Goal: Task Accomplishment & Management: Use online tool/utility

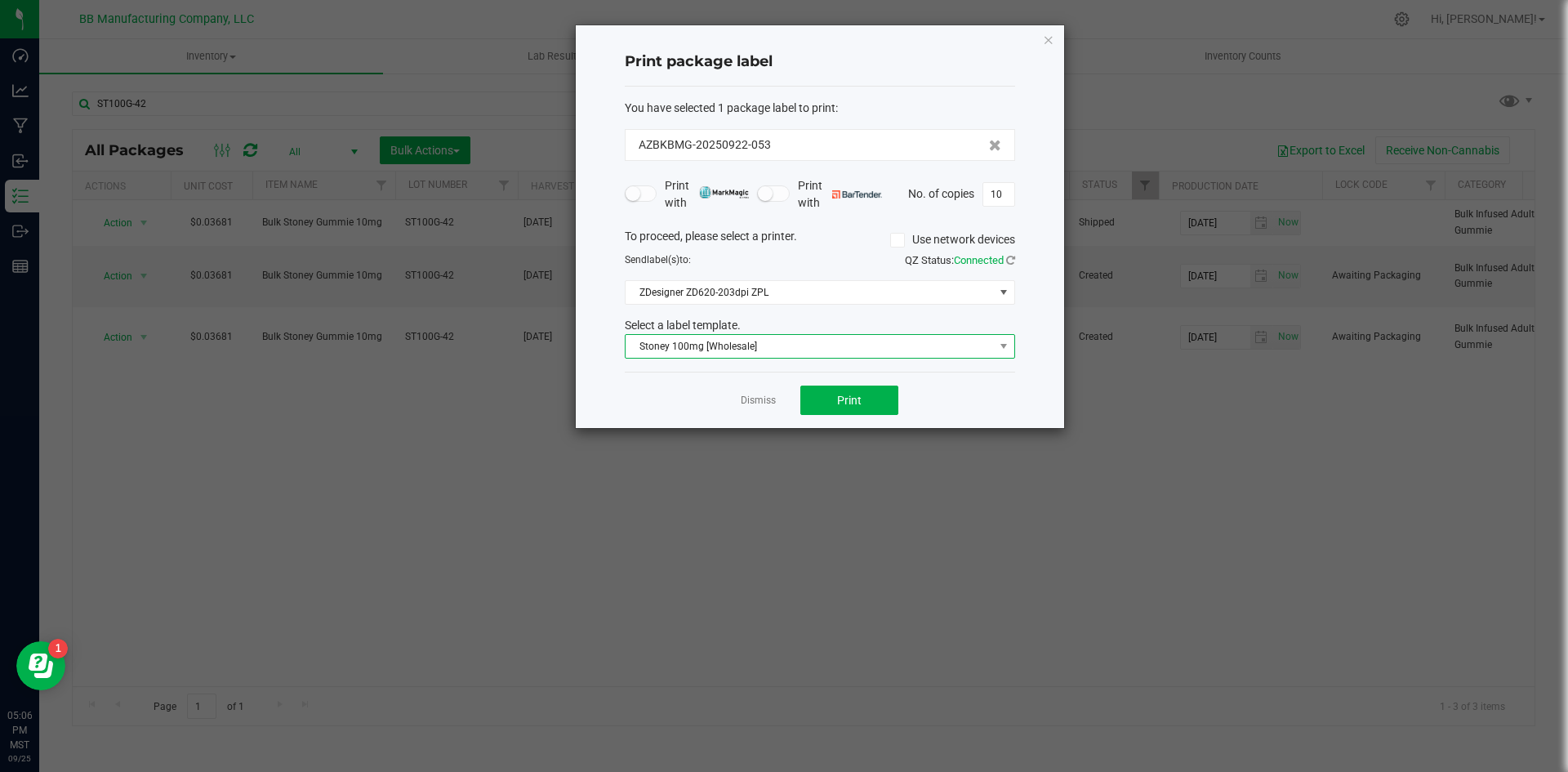
click at [701, 345] on span "Stoney 100mg [Wholesale]" at bounding box center [810, 346] width 369 height 23
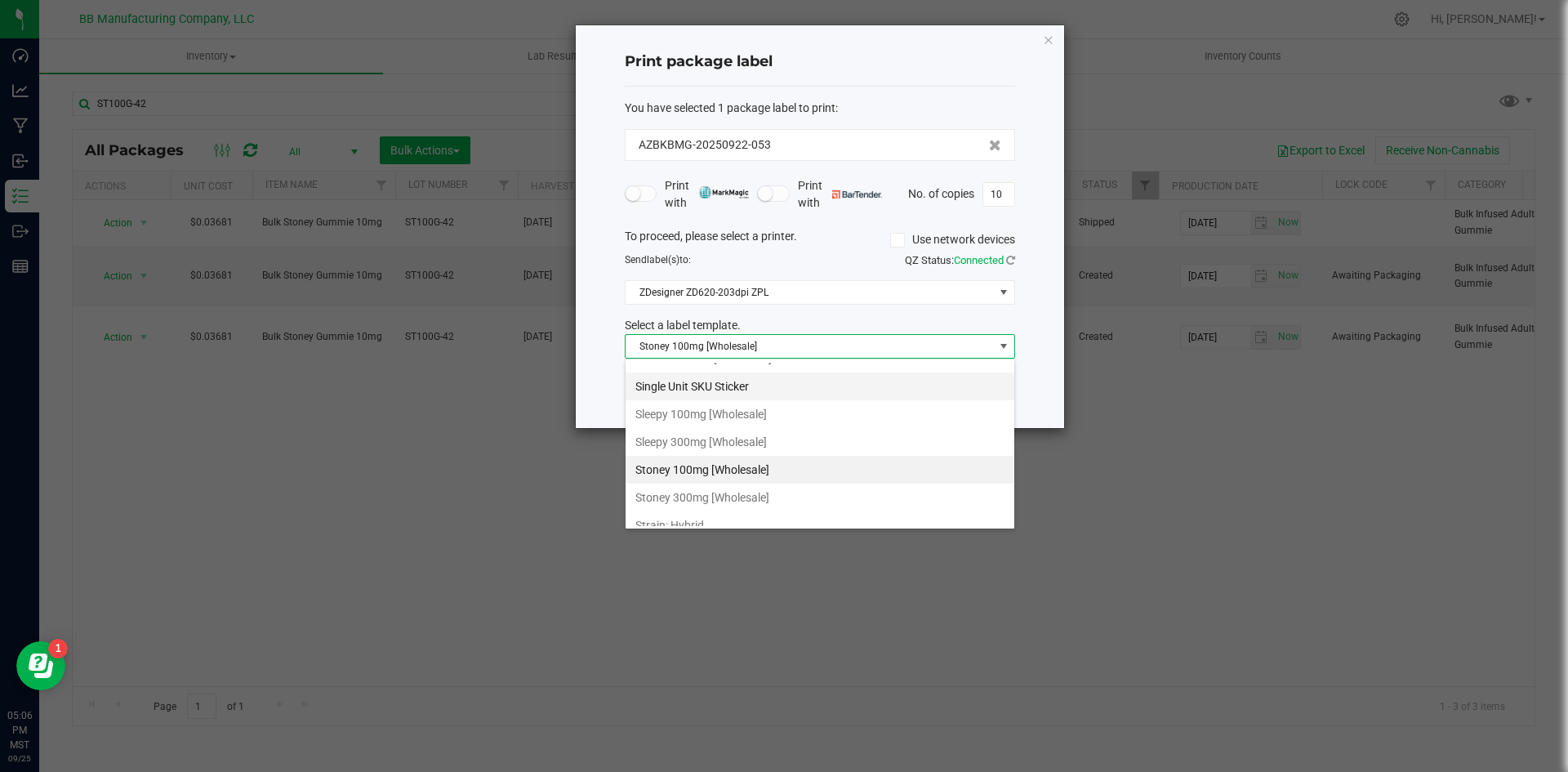
scroll to position [1084, 0]
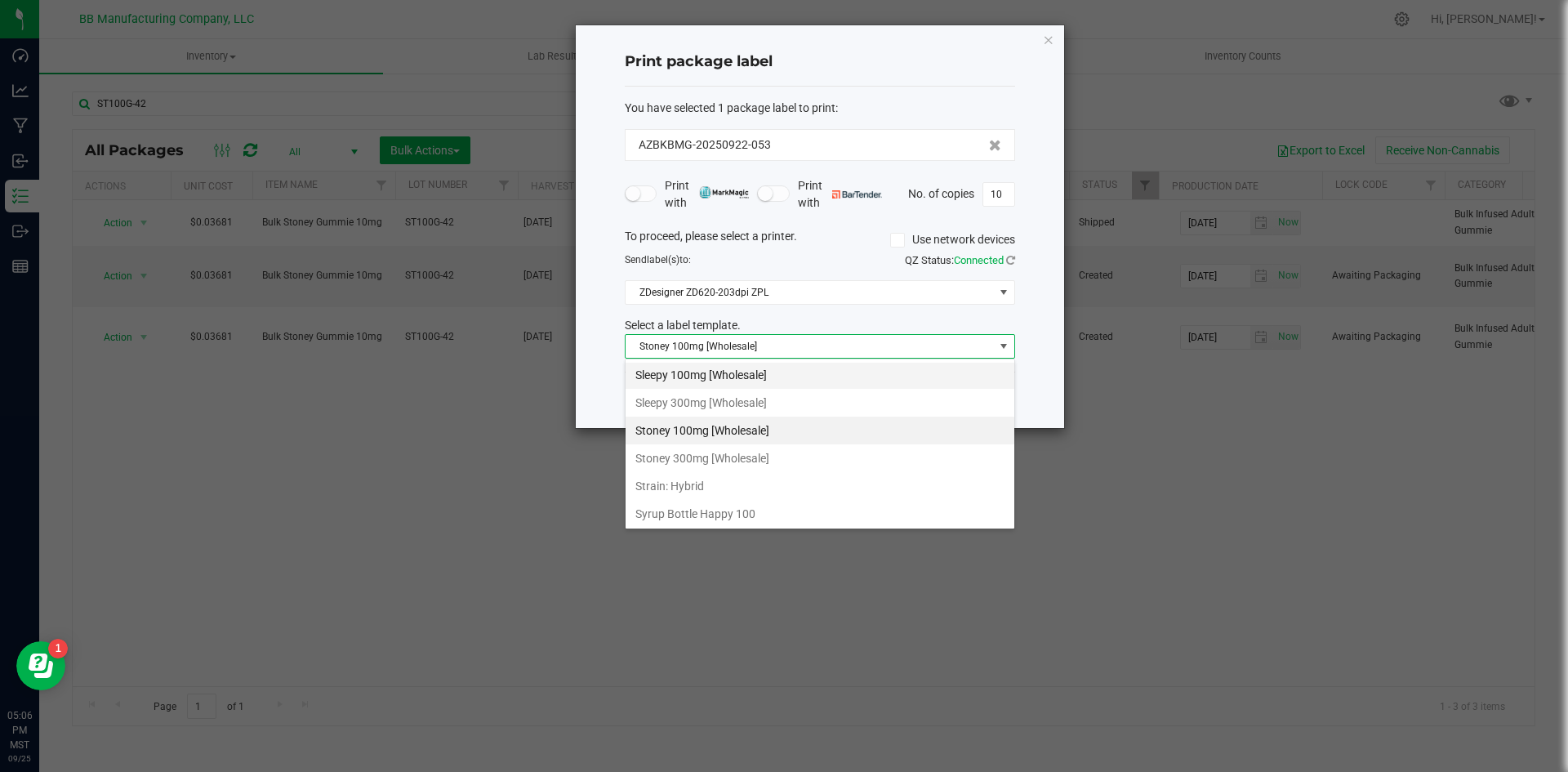
click at [732, 381] on li "Sleepy 100mg [Wholesale]" at bounding box center [820, 375] width 389 height 28
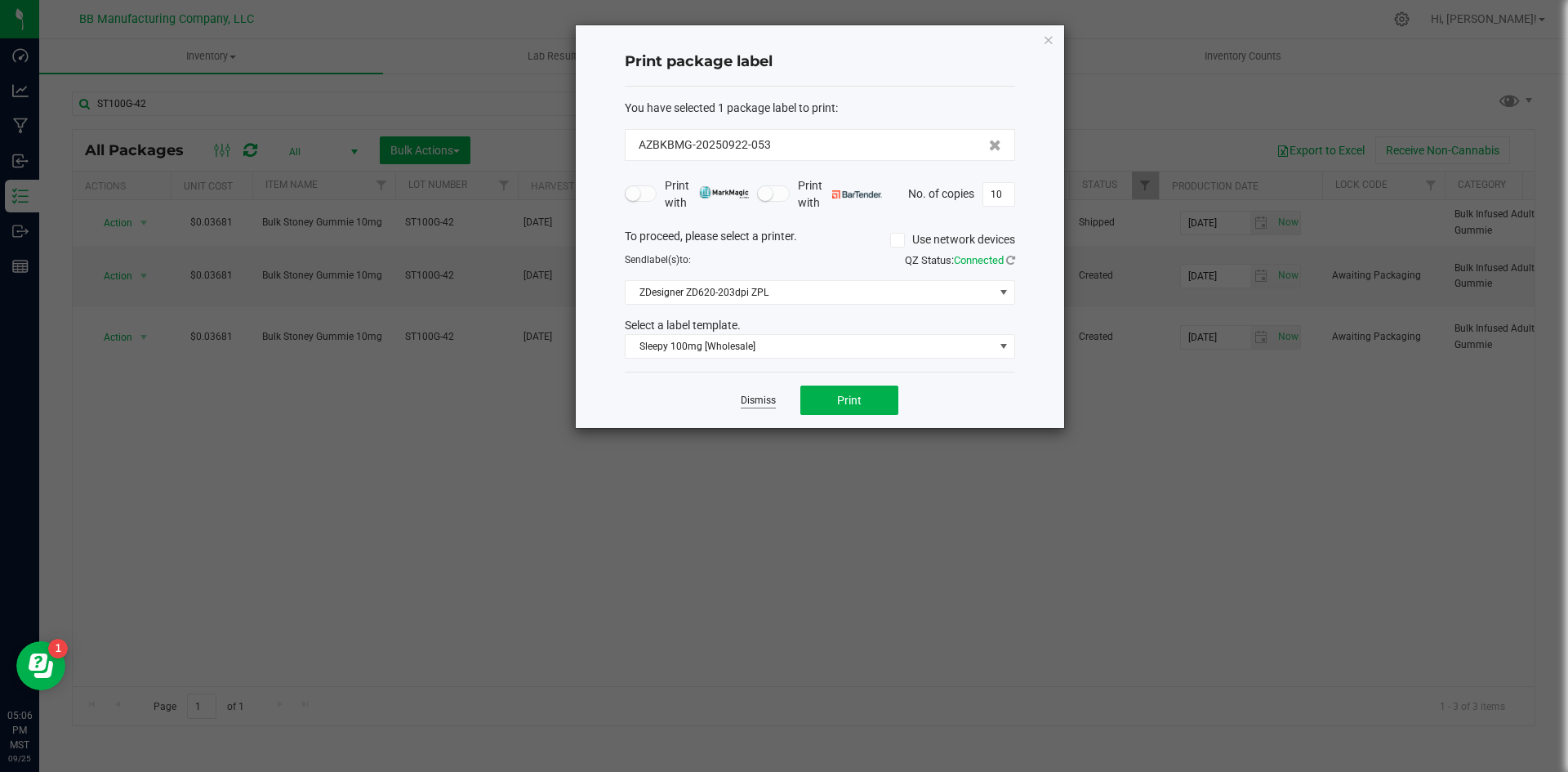
click at [743, 400] on link "Dismiss" at bounding box center [758, 401] width 35 height 14
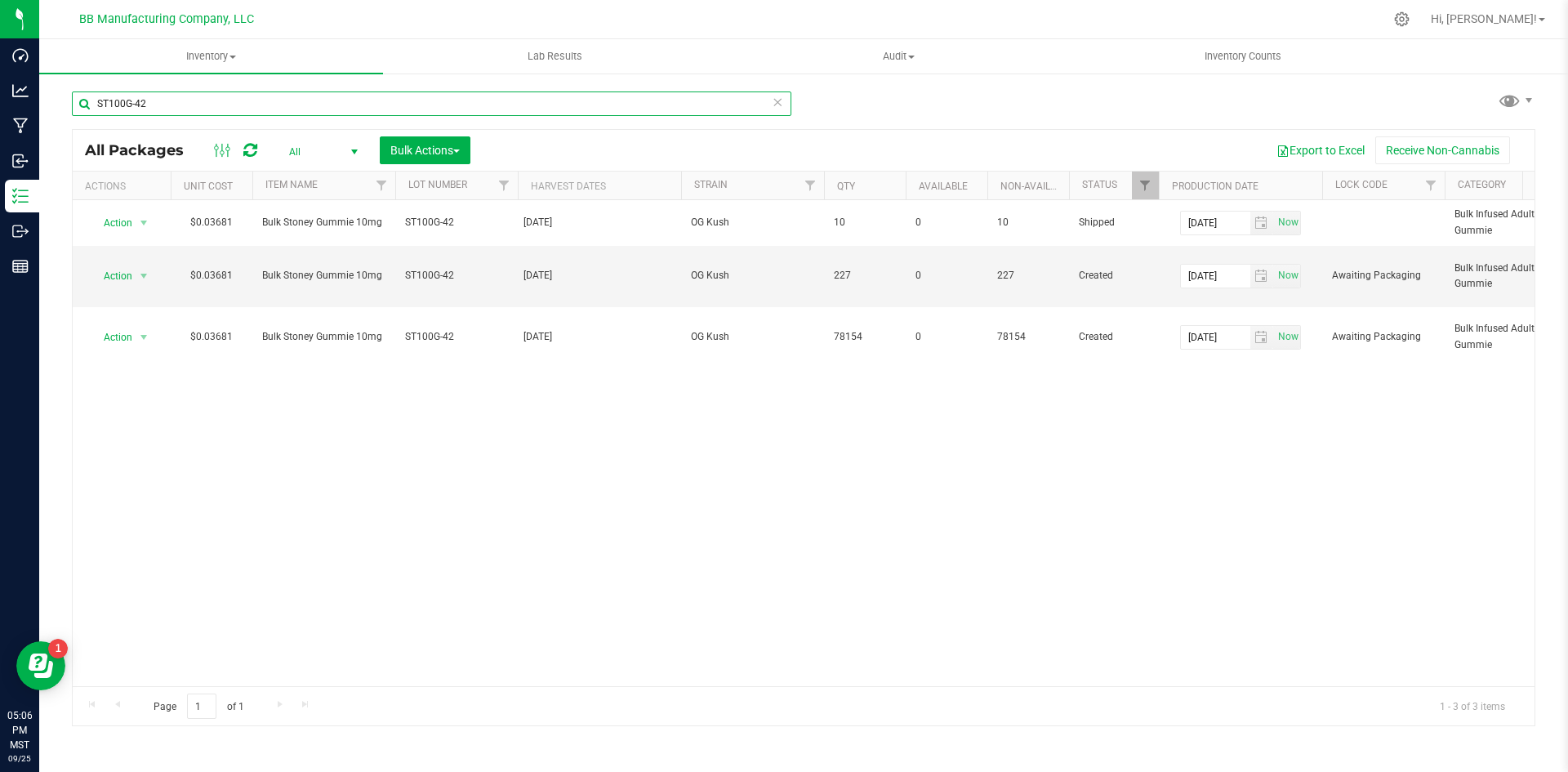
click at [166, 103] on input "ST100G-42" at bounding box center [432, 103] width 720 height 24
type input "S"
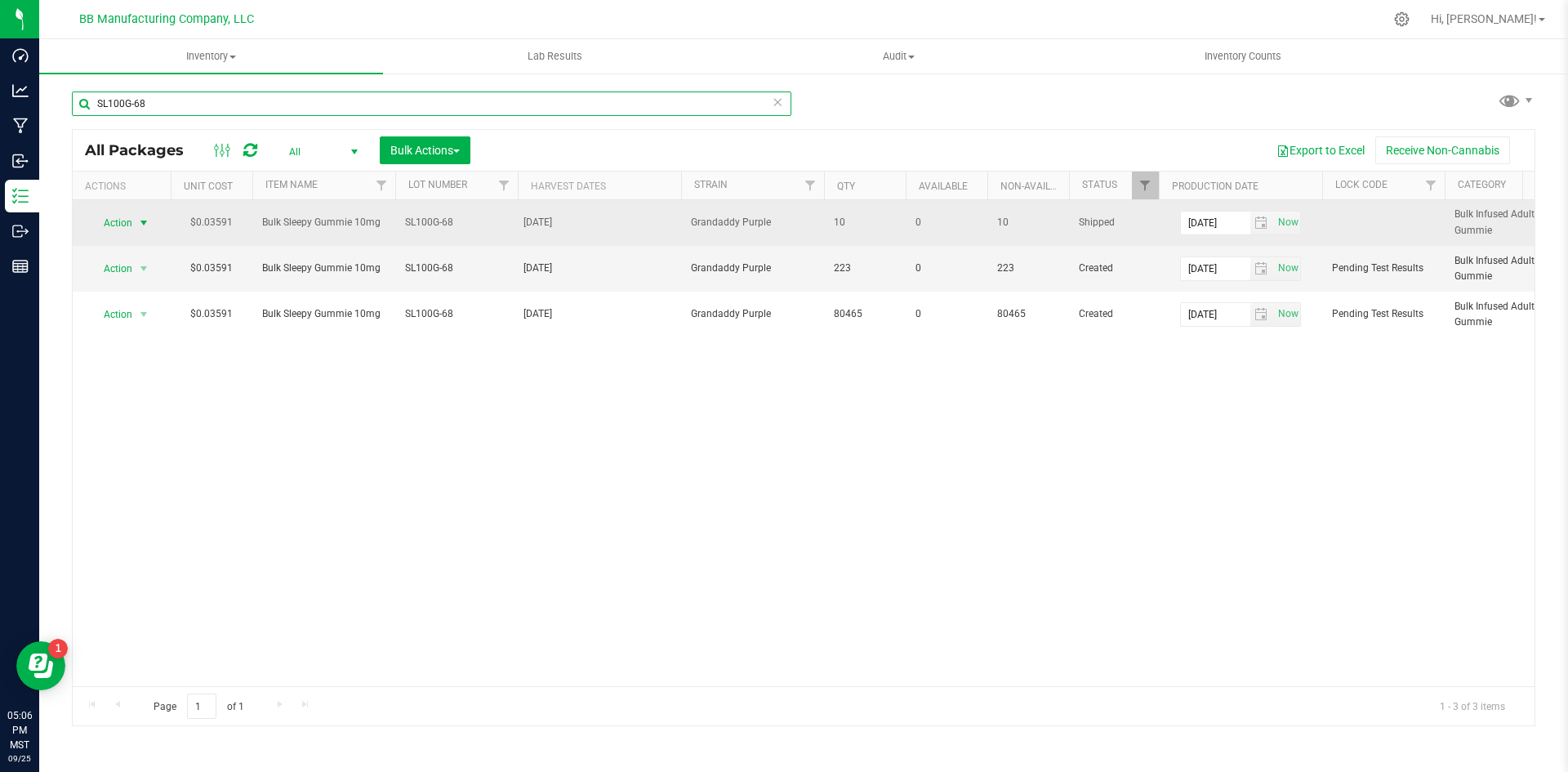
type input "SL100G-68"
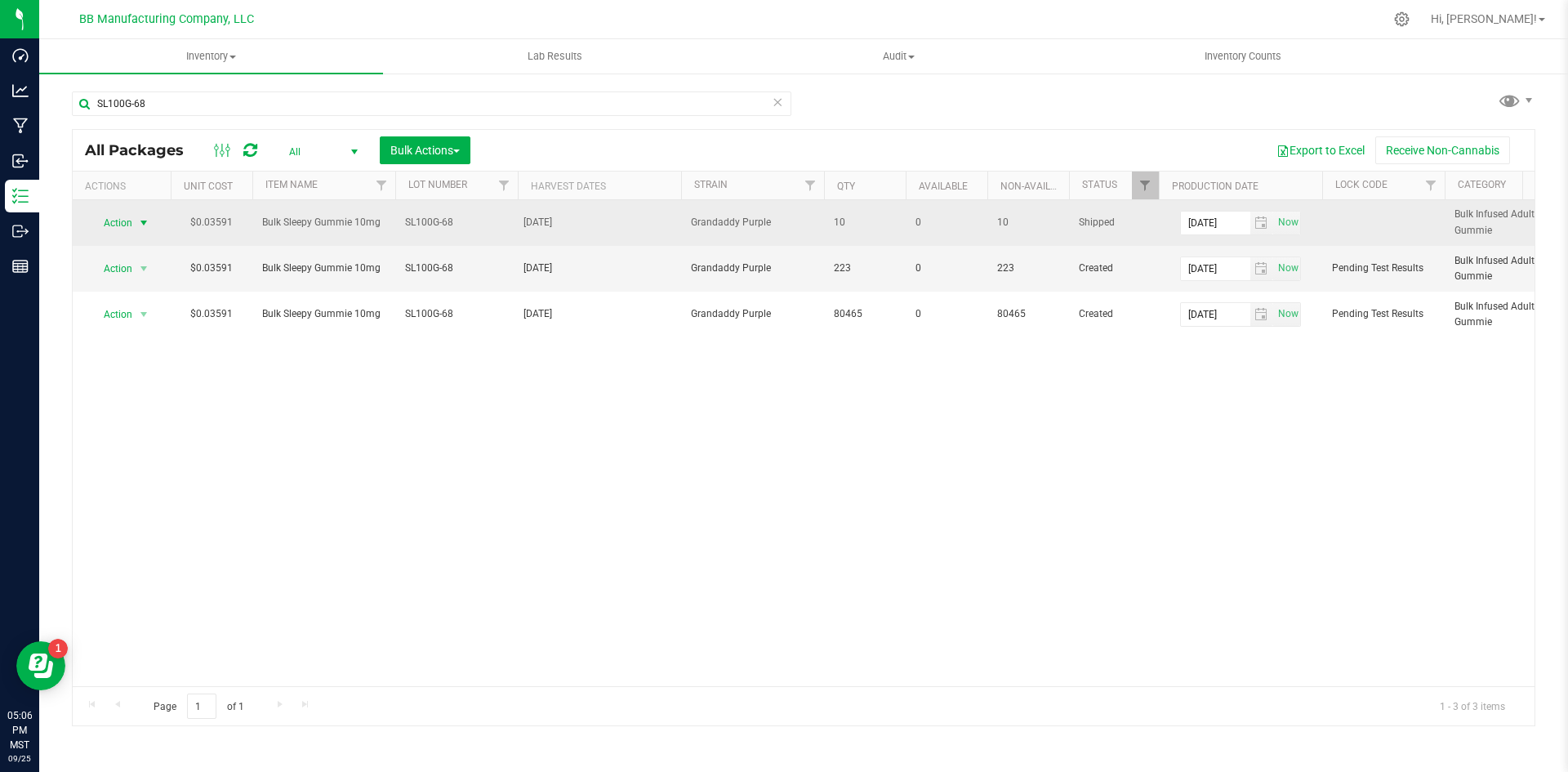
click at [140, 223] on span "select" at bounding box center [143, 223] width 13 height 13
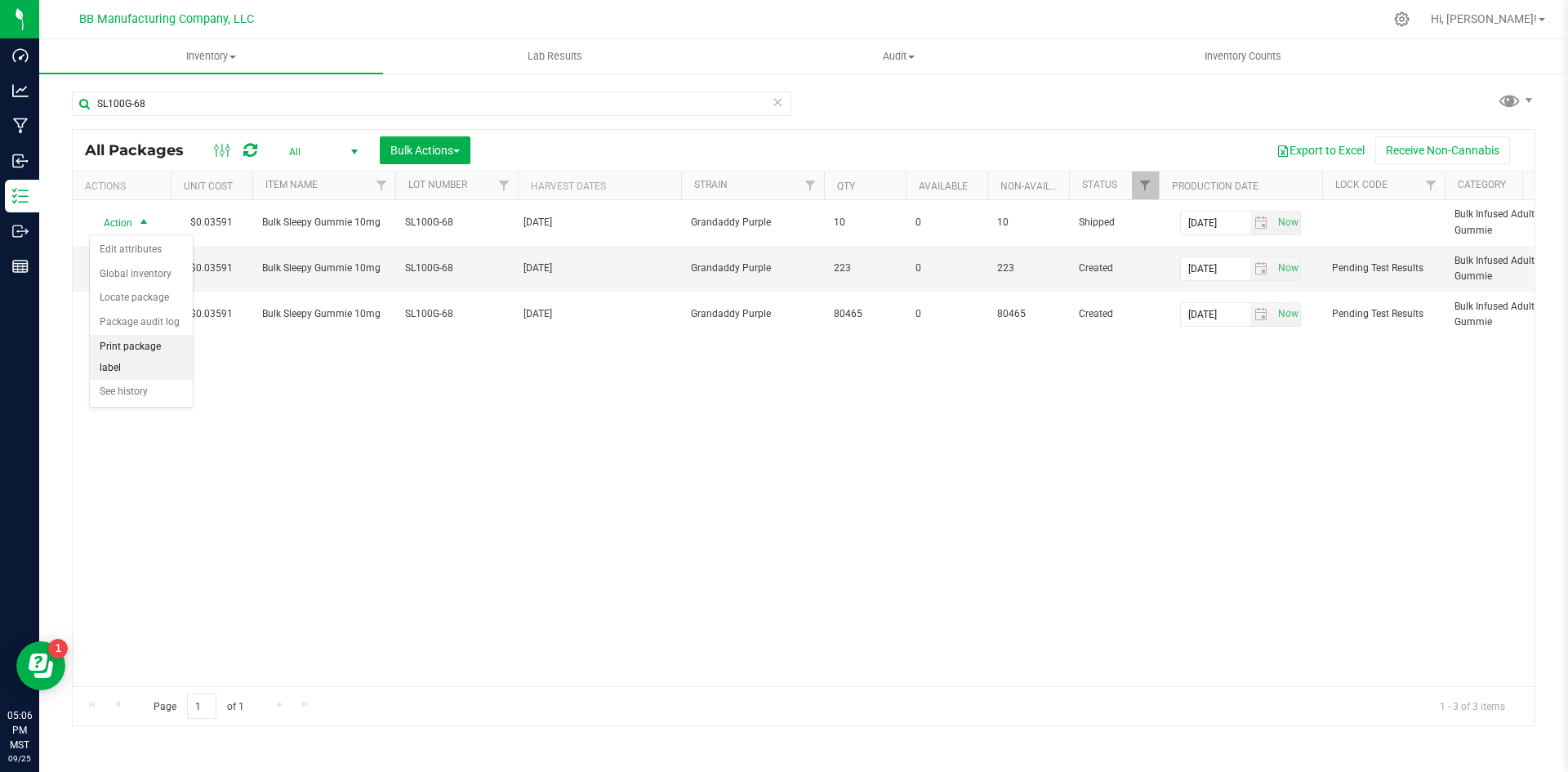
click at [175, 349] on li "Print package label" at bounding box center [141, 357] width 103 height 45
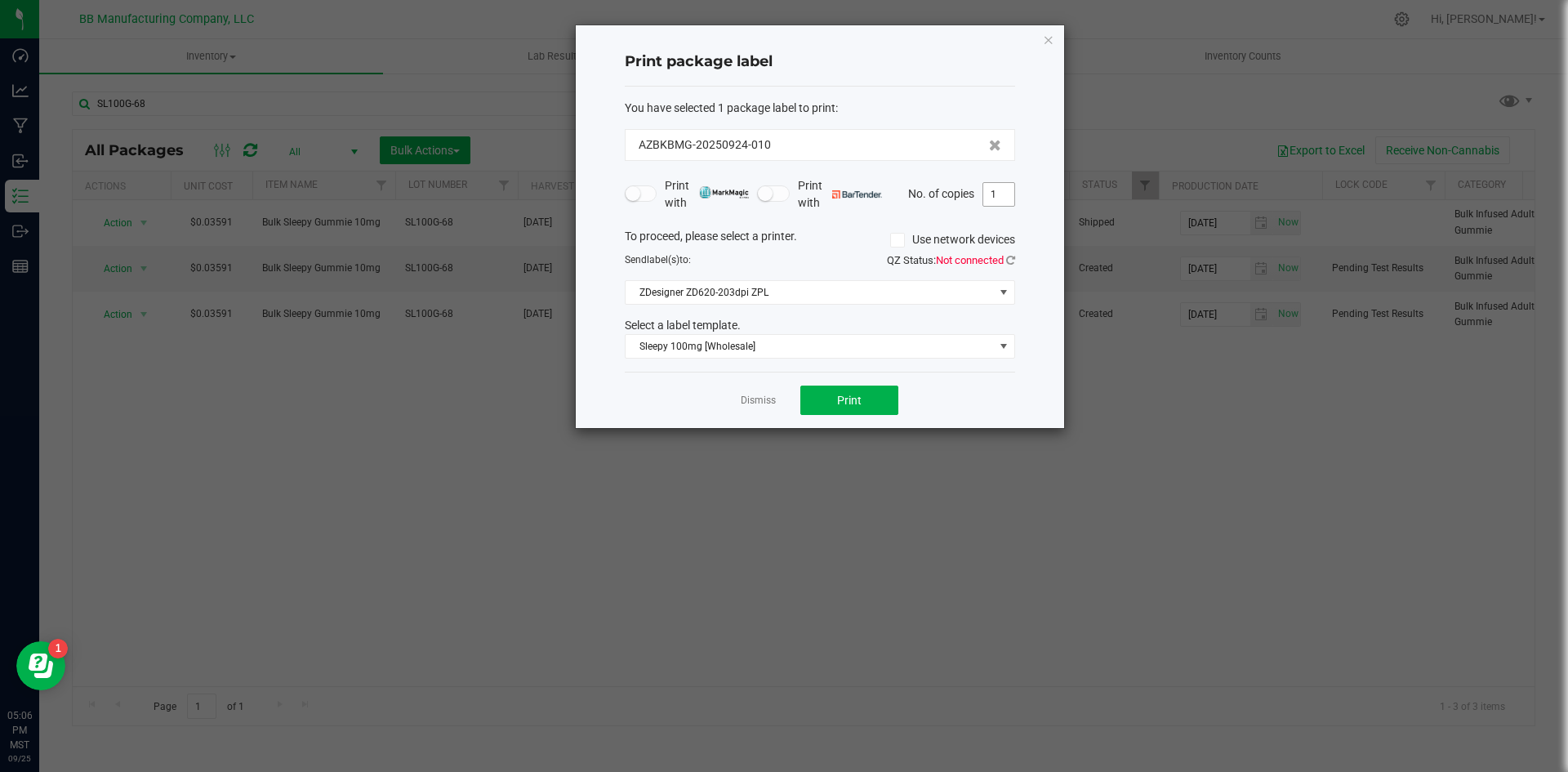
click at [1003, 194] on input "1" at bounding box center [999, 194] width 31 height 23
type input "2"
click at [995, 388] on div "Dismiss Print" at bounding box center [820, 399] width 390 height 57
click at [862, 401] on button "Print" at bounding box center [849, 400] width 98 height 30
